Goal: Task Accomplishment & Management: Manage account settings

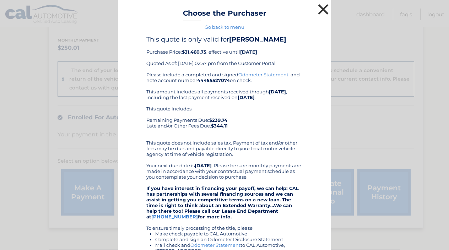
click at [325, 10] on button "×" at bounding box center [323, 9] width 14 height 14
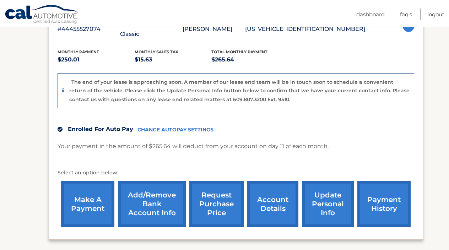
scroll to position [142, 0]
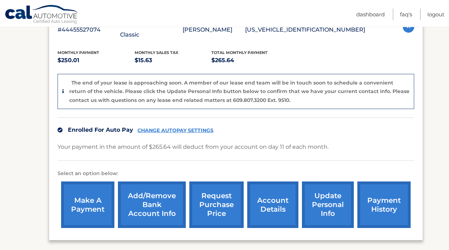
click at [214, 199] on link "request purchase price" at bounding box center [216, 204] width 54 height 47
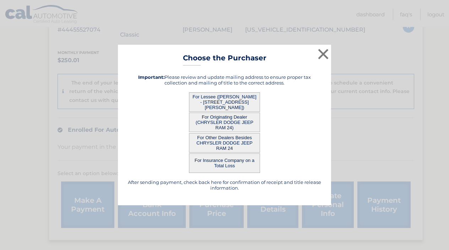
click at [231, 118] on button "For Originating Dealer (CHRYSLER DODGE JEEP RAM 24)" at bounding box center [224, 123] width 71 height 20
click at [221, 121] on button "For Originating Dealer (CHRYSLER DODGE JEEP RAM 24)" at bounding box center [224, 123] width 71 height 20
click at [222, 143] on button "For Other Dealers Besides CHRYSLER DODGE JEEP RAM 24" at bounding box center [224, 143] width 71 height 20
click at [323, 52] on button "×" at bounding box center [323, 54] width 14 height 14
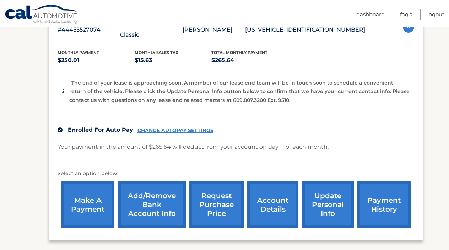
click at [217, 191] on link "request purchase price" at bounding box center [216, 204] width 54 height 47
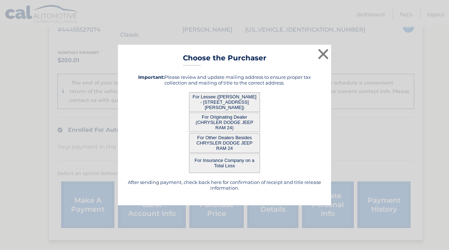
click at [223, 142] on button "For Other Dealers Besides CHRYSLER DODGE JEEP RAM 24" at bounding box center [224, 143] width 71 height 20
click at [223, 120] on button "For Originating Dealer (CHRYSLER DODGE JEEP RAM 24)" at bounding box center [224, 123] width 71 height 20
click at [222, 102] on button "For Lessee (BRIAN COAKLEY - 167 LEVIN RD, , ROCKLAND, MA 02370)" at bounding box center [224, 102] width 71 height 20
click at [324, 55] on button "×" at bounding box center [323, 54] width 14 height 14
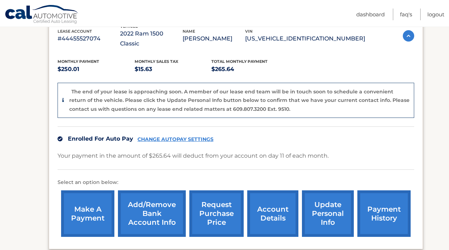
scroll to position [133, 0]
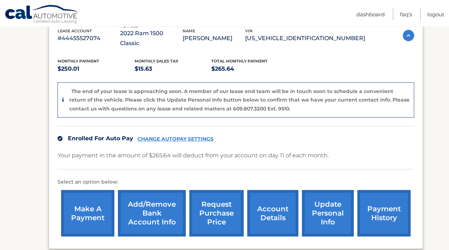
click at [275, 202] on link "account details" at bounding box center [272, 213] width 51 height 47
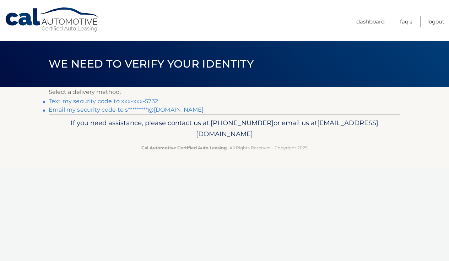
click at [127, 100] on link "Text my security code to xxx-xxx-5732" at bounding box center [103, 101] width 109 height 7
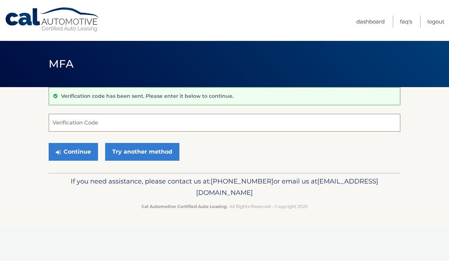
click at [138, 124] on input "Verification Code" at bounding box center [224, 123] width 351 height 18
type input "260260"
click at [77, 155] on button "Continue" at bounding box center [73, 152] width 49 height 18
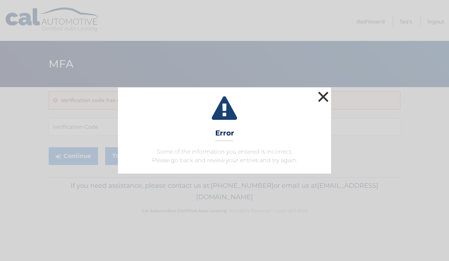
click at [325, 98] on button "×" at bounding box center [323, 96] width 14 height 14
